Goal: Information Seeking & Learning: Learn about a topic

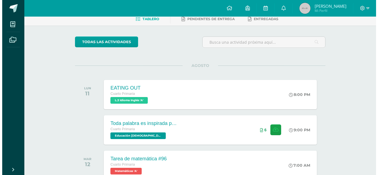
scroll to position [30, 0]
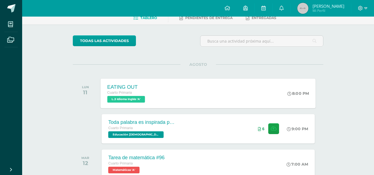
click at [145, 98] on span "L.3 Idioma Inglés 'A'" at bounding box center [126, 99] width 38 height 7
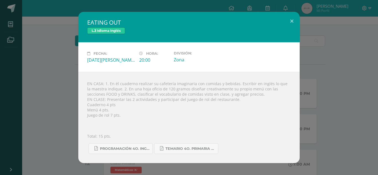
click at [291, 76] on div "EN CASA: 1. En él cuaderno realizar su cafetería imaginaria con comidas y bebid…" at bounding box center [188, 117] width 221 height 91
click at [291, 23] on button at bounding box center [292, 21] width 16 height 19
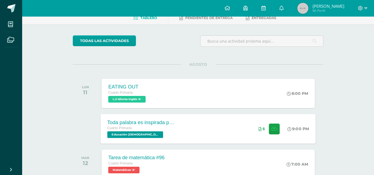
click at [243, 128] on div "Toda palabra es inspirada por [DEMOGRAPHIC_DATA] Cuarto Primaria Educación [DEM…" at bounding box center [208, 129] width 215 height 30
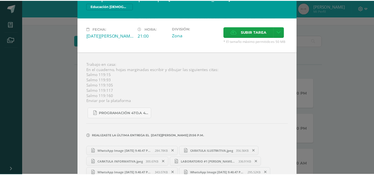
scroll to position [0, 0]
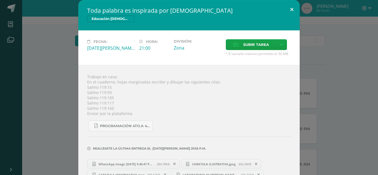
click at [289, 6] on button at bounding box center [292, 9] width 16 height 19
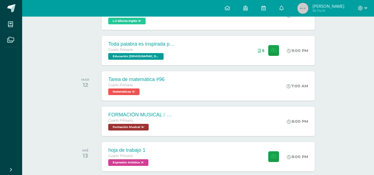
scroll to position [111, 0]
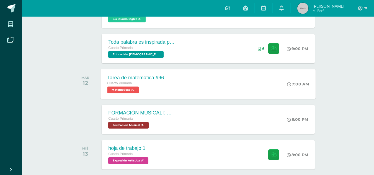
click at [130, 87] on span "Matemáticas 'A'" at bounding box center [123, 90] width 32 height 7
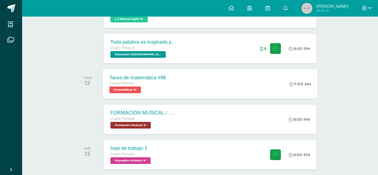
click at [0, 0] on div "Cargando contenido" at bounding box center [0, 0] width 0 height 0
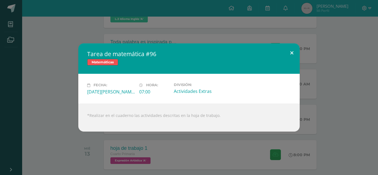
click at [292, 54] on button at bounding box center [292, 52] width 16 height 19
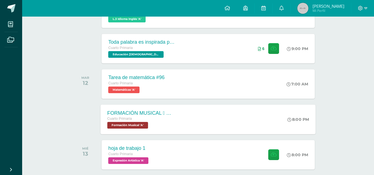
click at [145, 127] on span "Formación Musical 'A'" at bounding box center [127, 125] width 41 height 7
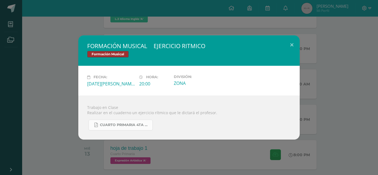
click at [143, 124] on span "CUARTO PRIMARIA 4TA UNIDAD.pdf" at bounding box center [125, 125] width 50 height 4
click at [291, 43] on button at bounding box center [292, 44] width 16 height 19
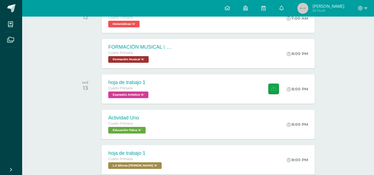
scroll to position [177, 0]
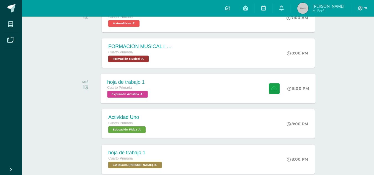
click at [129, 93] on span "Expresión Artística 'A'" at bounding box center [127, 94] width 40 height 7
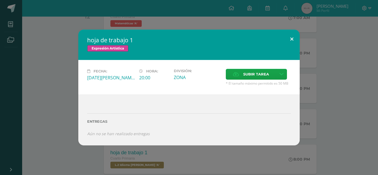
click at [290, 39] on button at bounding box center [292, 39] width 16 height 19
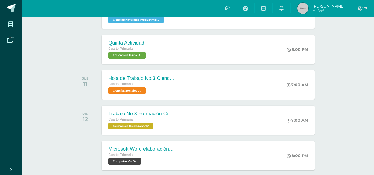
scroll to position [835, 0]
